Goal: Find contact information: Find contact information

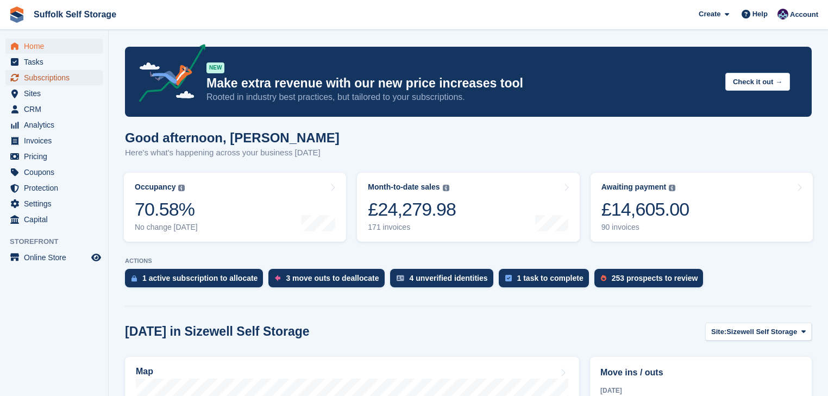
click at [62, 76] on span "Subscriptions" at bounding box center [56, 77] width 65 height 15
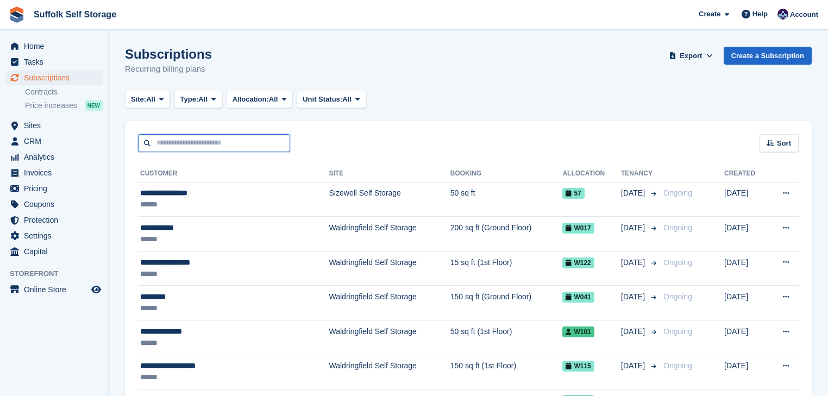
click at [172, 143] on input "text" at bounding box center [214, 143] width 152 height 18
type input "*****"
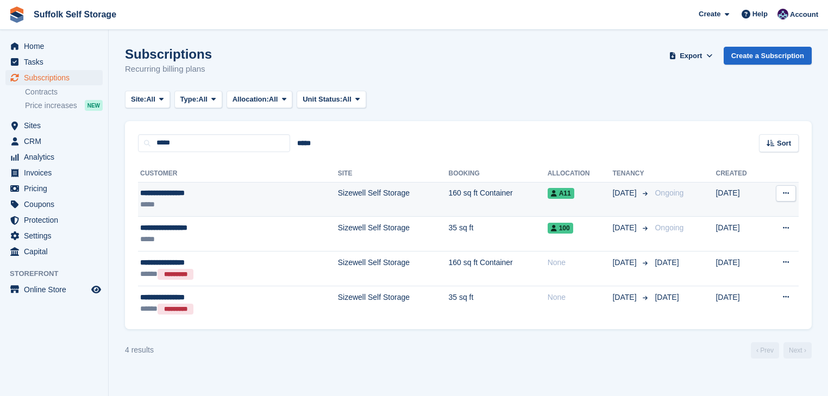
click at [204, 191] on div "**********" at bounding box center [204, 192] width 128 height 11
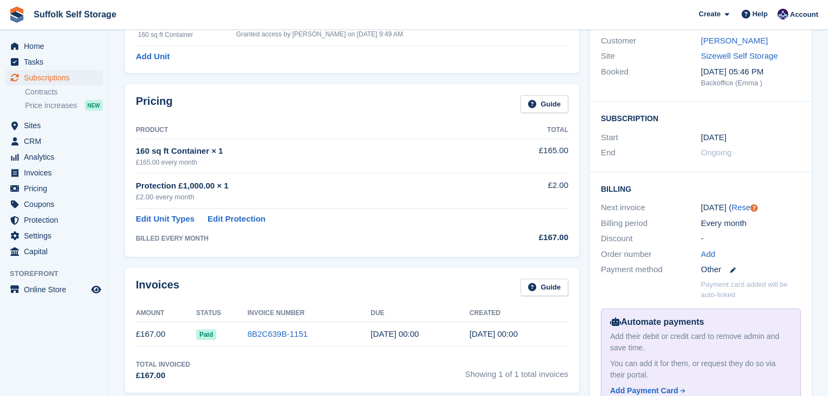
scroll to position [130, 0]
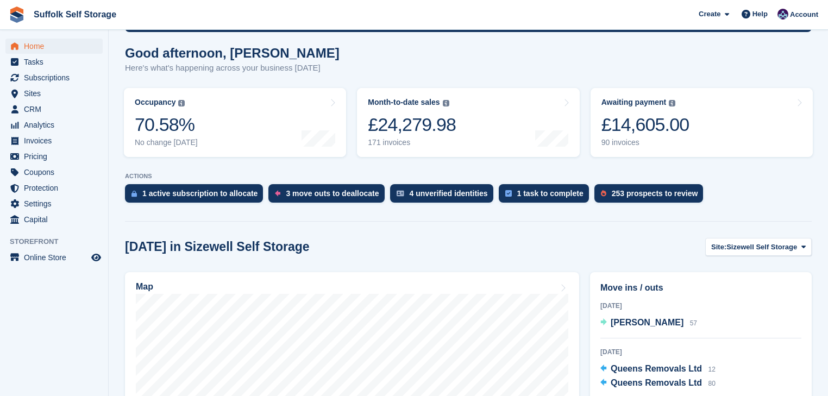
scroll to position [87, 0]
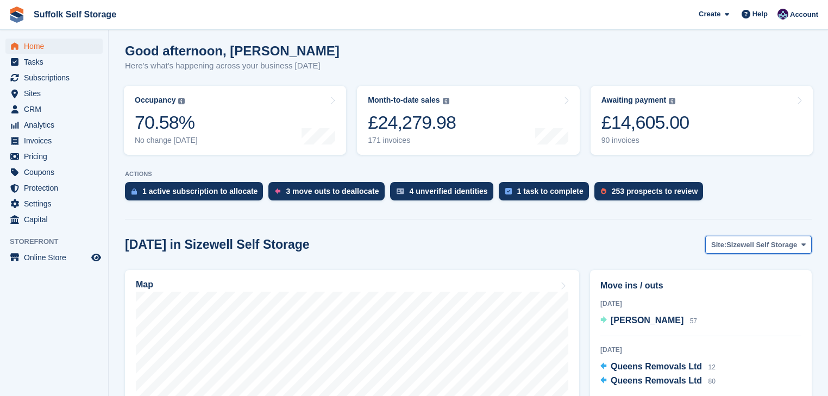
click at [748, 245] on span "Sizewell Self Storage" at bounding box center [762, 245] width 71 height 11
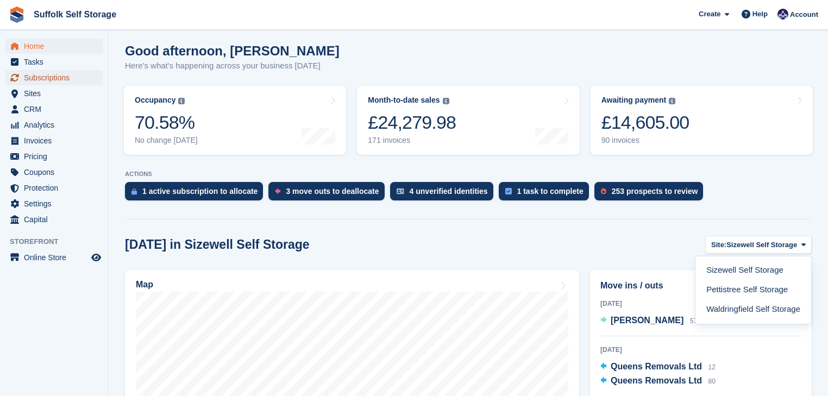
click at [37, 78] on span "Subscriptions" at bounding box center [56, 77] width 65 height 15
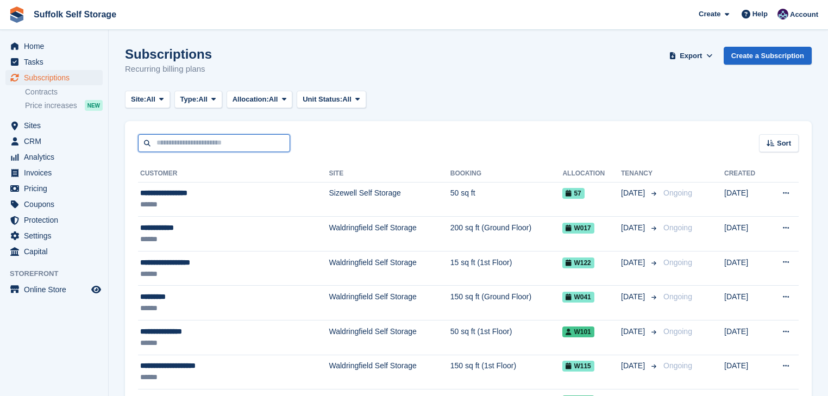
click at [196, 145] on input "text" at bounding box center [214, 143] width 152 height 18
type input "****"
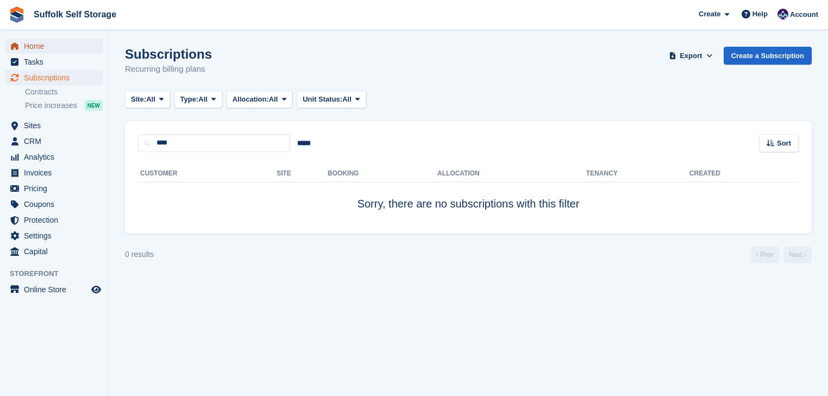
click at [43, 45] on span "Home" at bounding box center [56, 46] width 65 height 15
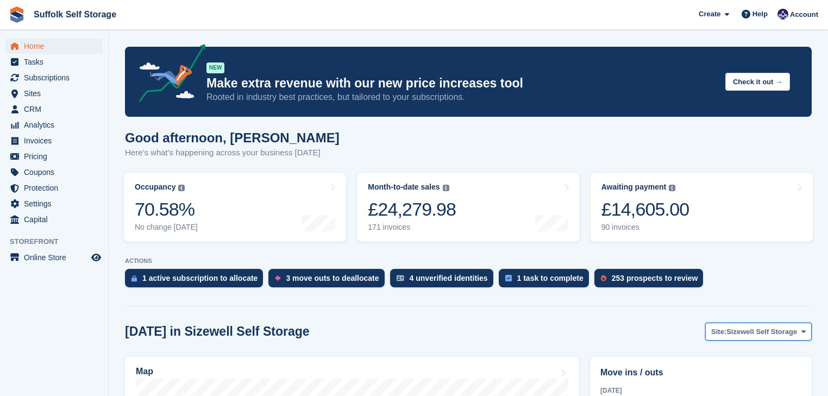
click at [789, 333] on span "Sizewell Self Storage" at bounding box center [762, 332] width 71 height 11
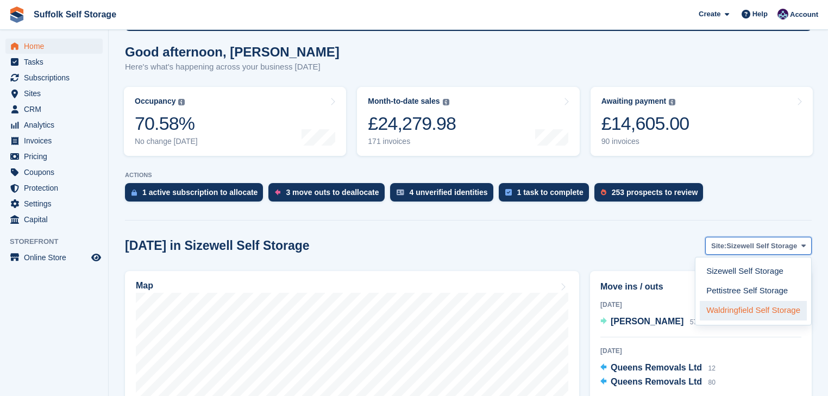
scroll to position [87, 0]
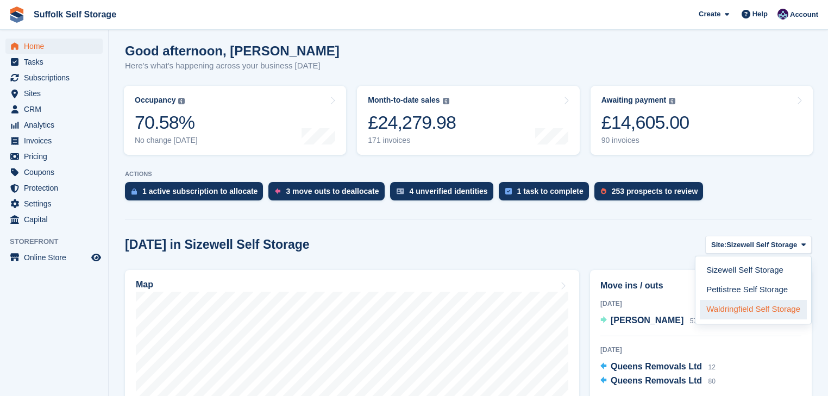
click at [726, 309] on link "Waldringfield Self Storage" at bounding box center [753, 310] width 107 height 20
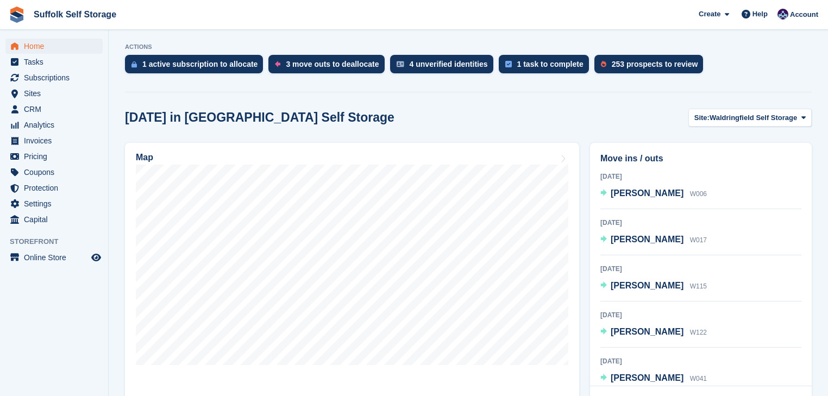
scroll to position [217, 0]
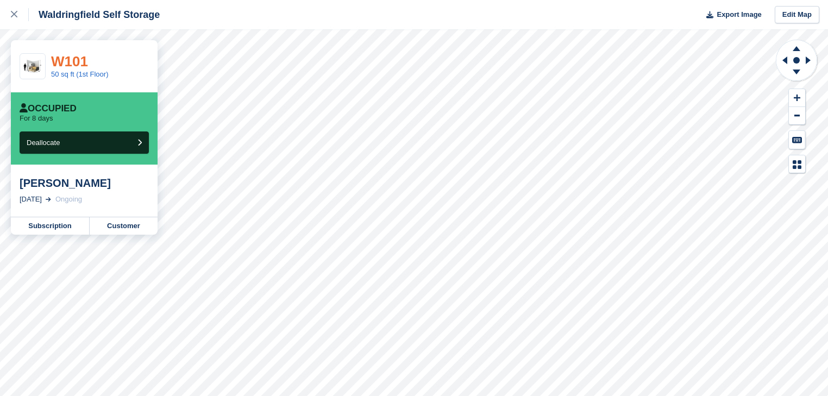
click at [76, 54] on link "W101" at bounding box center [69, 61] width 37 height 16
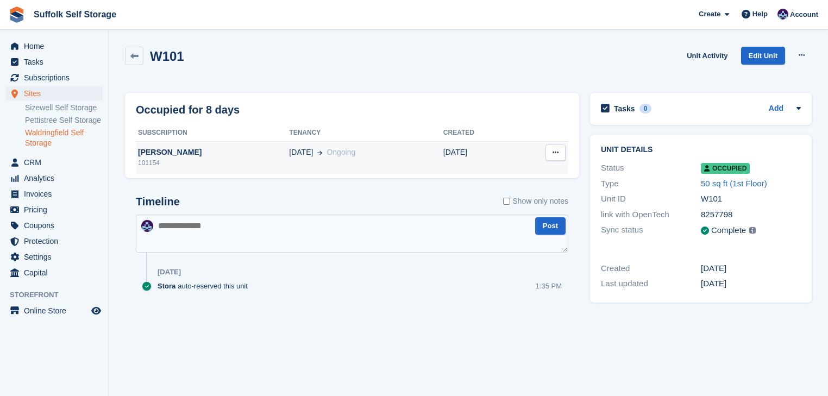
click at [170, 154] on div "[PERSON_NAME]" at bounding box center [212, 152] width 153 height 11
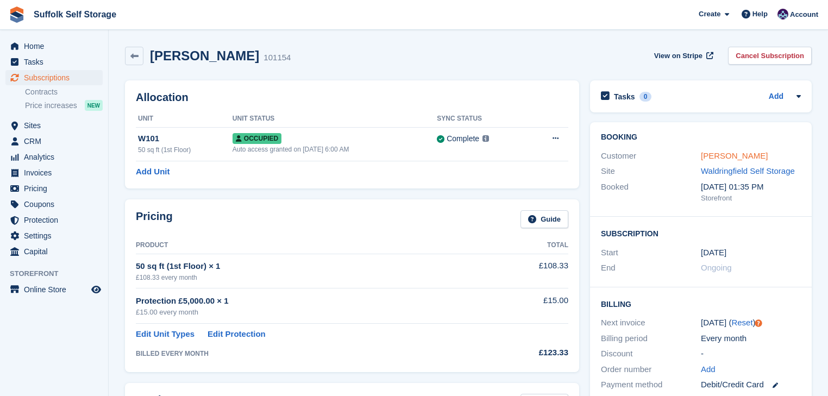
click at [715, 157] on link "Edward J Dudley" at bounding box center [734, 155] width 67 height 9
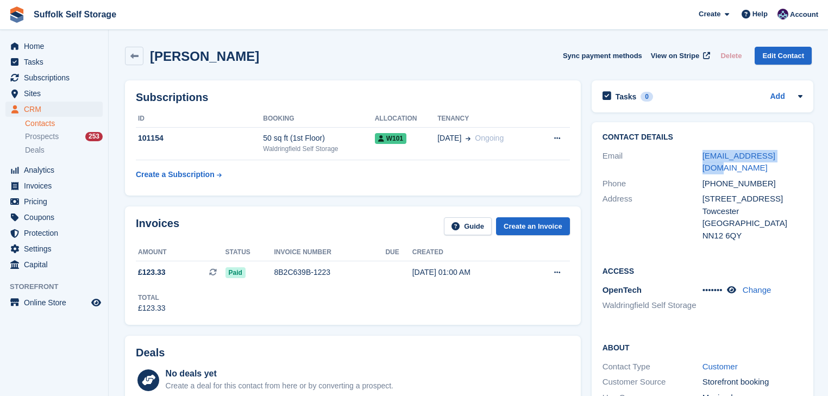
drag, startPoint x: 792, startPoint y: 156, endPoint x: 696, endPoint y: 156, distance: 95.6
click at [696, 156] on div "Email ejd195106@gmail.com" at bounding box center [703, 162] width 200 height 28
copy div "ejd195106@gmail.com"
click at [137, 56] on icon at bounding box center [134, 56] width 8 height 8
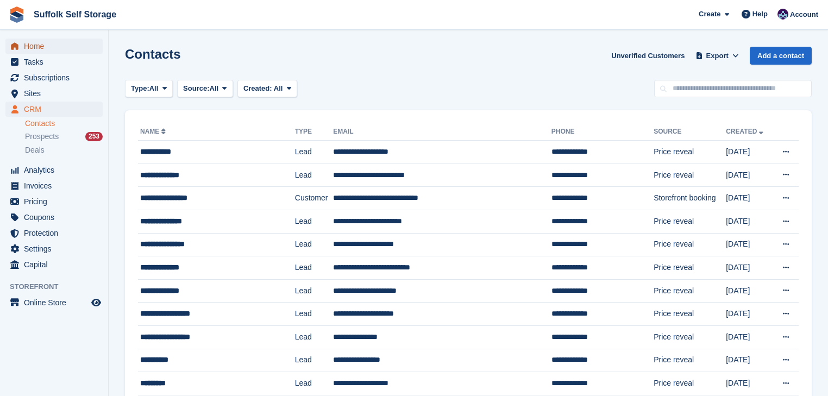
click at [45, 48] on span "Home" at bounding box center [56, 46] width 65 height 15
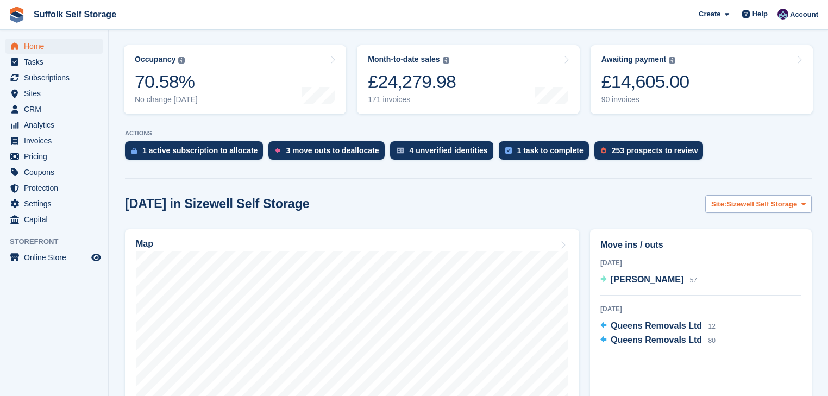
scroll to position [130, 0]
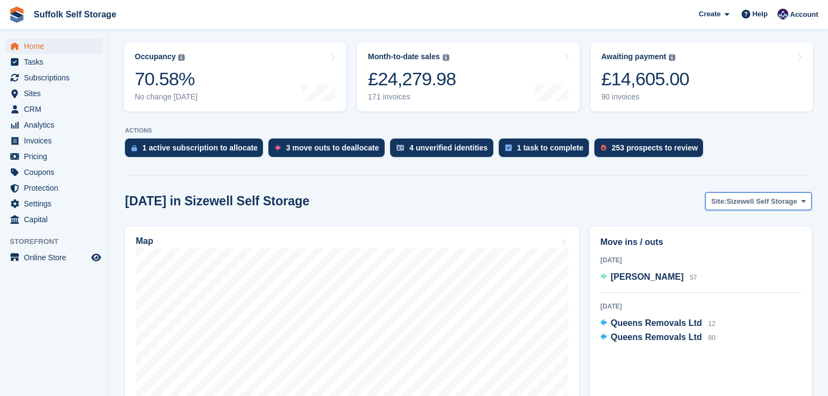
click at [755, 205] on span "Sizewell Self Storage" at bounding box center [762, 201] width 71 height 11
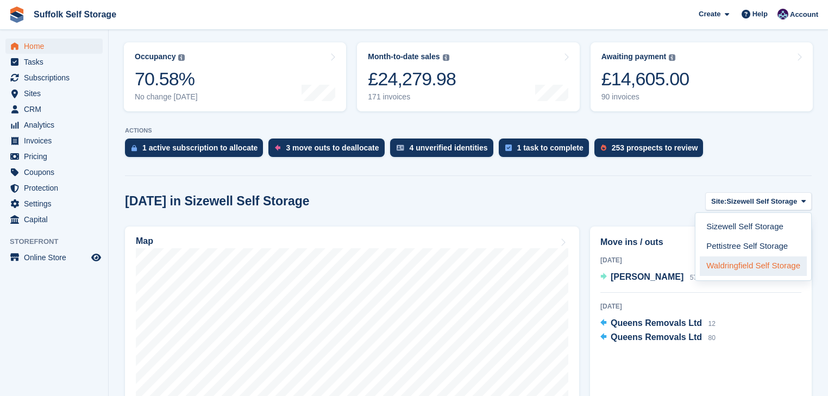
click at [739, 266] on link "Waldringfield Self Storage" at bounding box center [753, 267] width 107 height 20
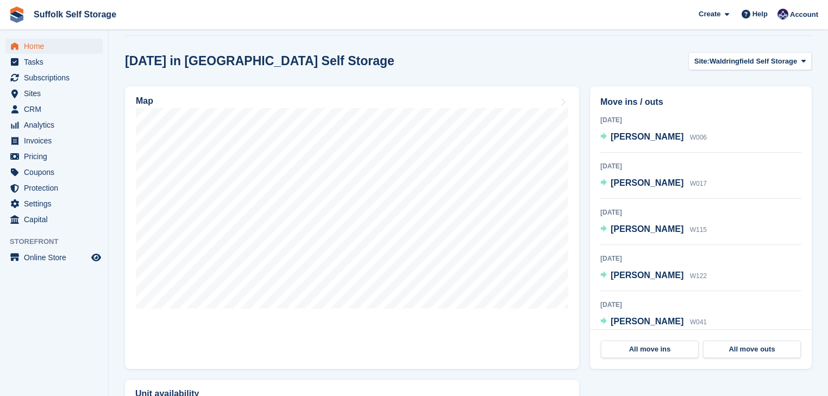
scroll to position [304, 0]
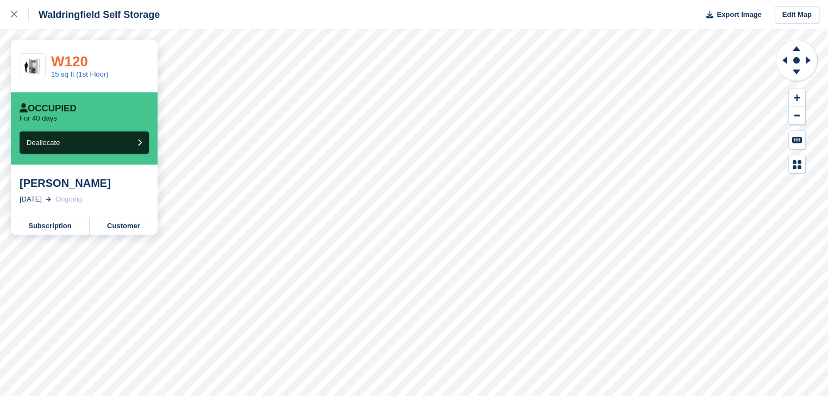
click at [72, 59] on link "W120" at bounding box center [69, 61] width 37 height 16
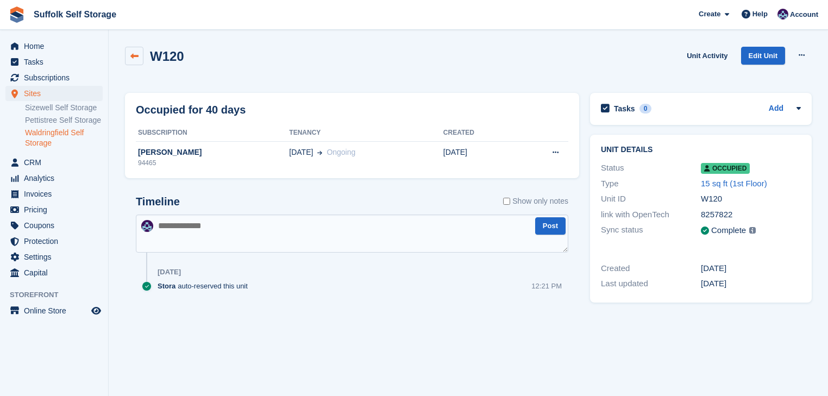
click at [134, 55] on icon at bounding box center [134, 56] width 8 height 8
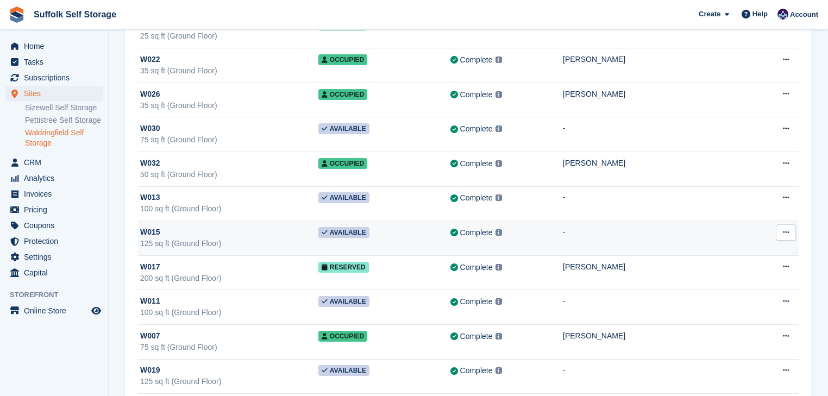
scroll to position [1565, 0]
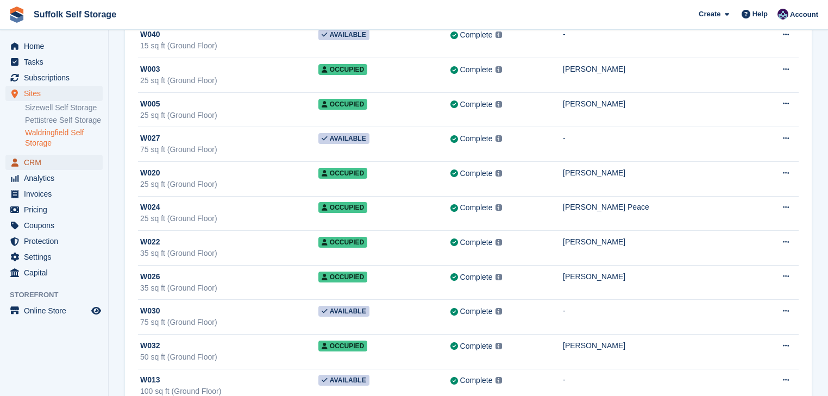
click at [47, 162] on span "CRM" at bounding box center [56, 162] width 65 height 15
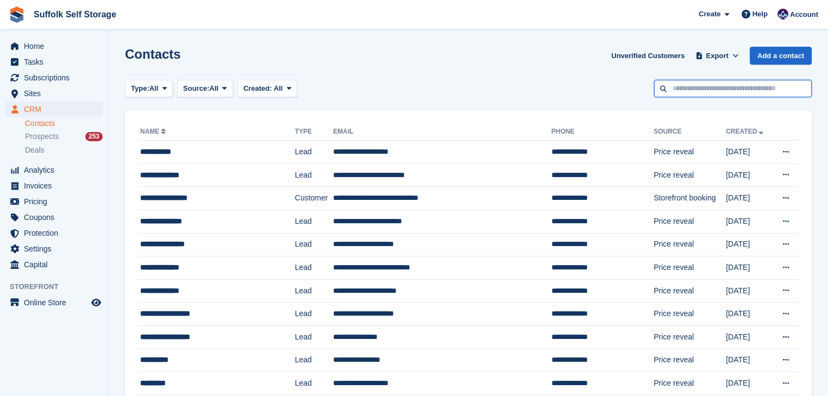
click at [680, 91] on input "text" at bounding box center [733, 89] width 158 height 18
type input "****"
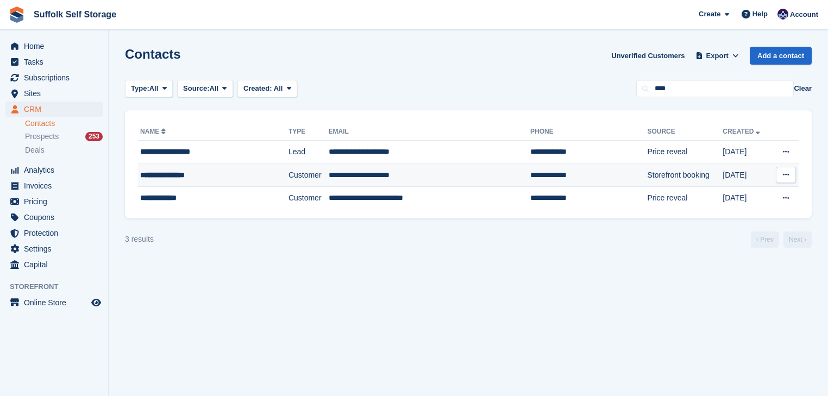
click at [373, 174] on td "**********" at bounding box center [430, 175] width 202 height 23
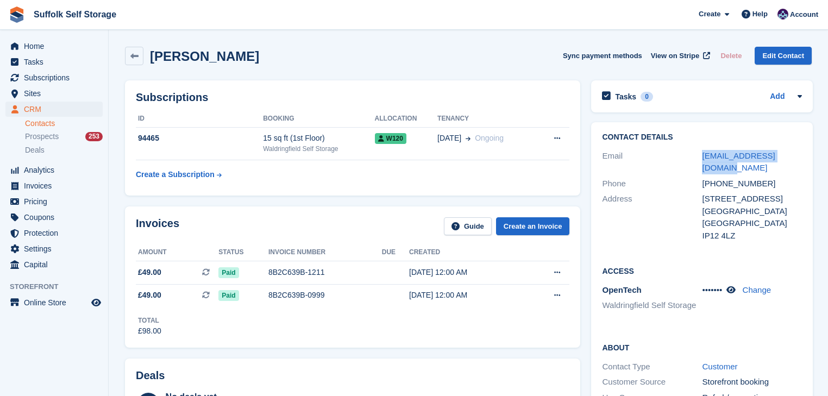
drag, startPoint x: 793, startPoint y: 157, endPoint x: 697, endPoint y: 158, distance: 96.7
click at [697, 158] on div "Email [EMAIL_ADDRESS][DOMAIN_NAME]" at bounding box center [702, 162] width 200 height 28
copy div "[EMAIL_ADDRESS][DOMAIN_NAME]"
